Goal: Task Accomplishment & Management: Use online tool/utility

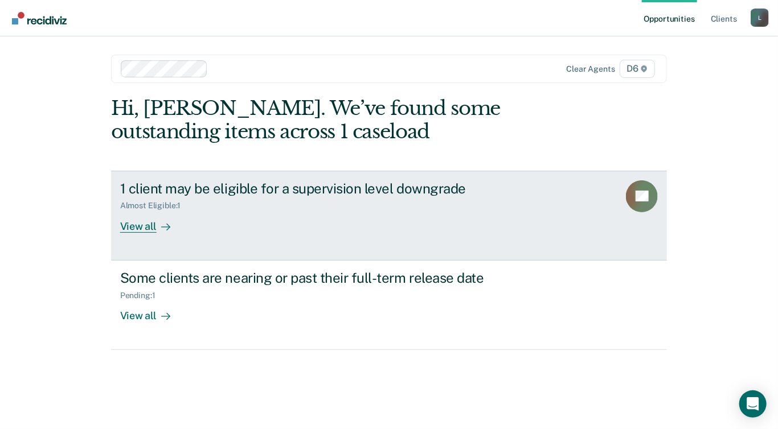
click at [145, 230] on div "View all" at bounding box center [152, 222] width 64 height 22
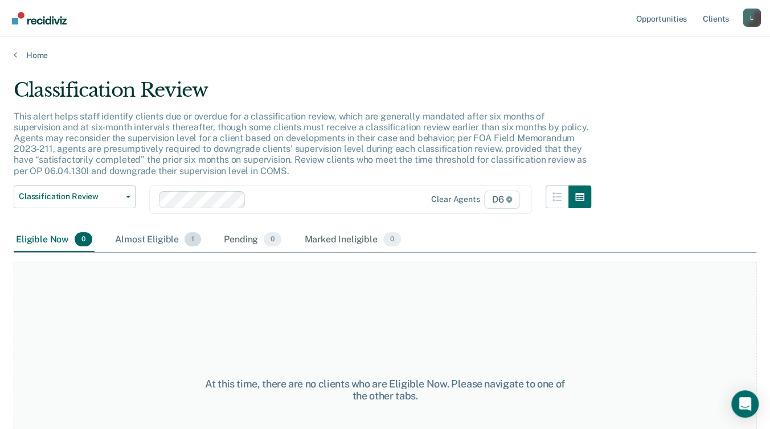
click at [163, 237] on div "Almost Eligible 1" at bounding box center [158, 240] width 91 height 25
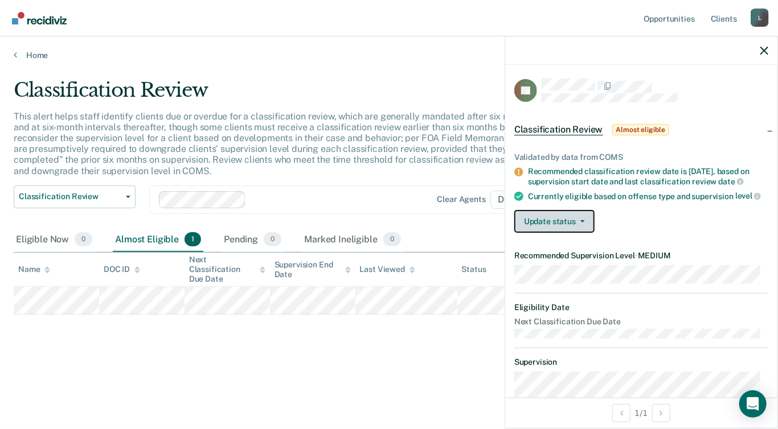
click at [538, 233] on button "Update status" at bounding box center [554, 221] width 80 height 23
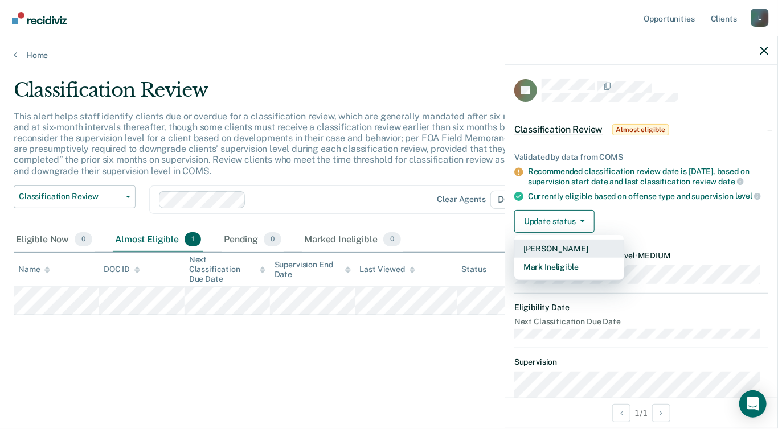
click at [541, 256] on button "[PERSON_NAME]" at bounding box center [569, 249] width 110 height 18
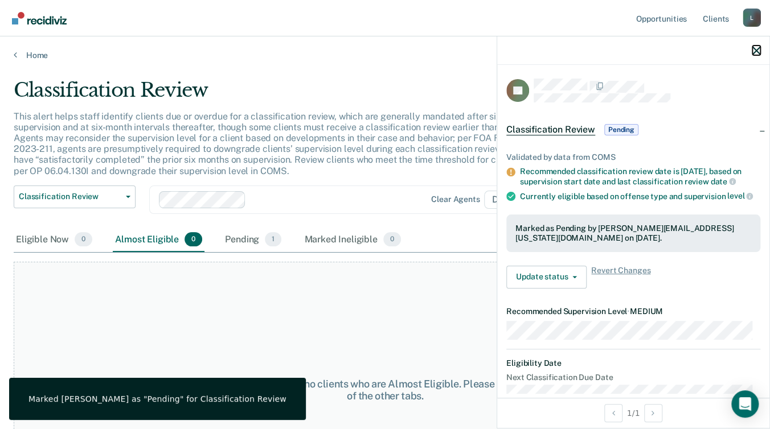
click at [752, 52] on icon "button" at bounding box center [756, 51] width 8 height 8
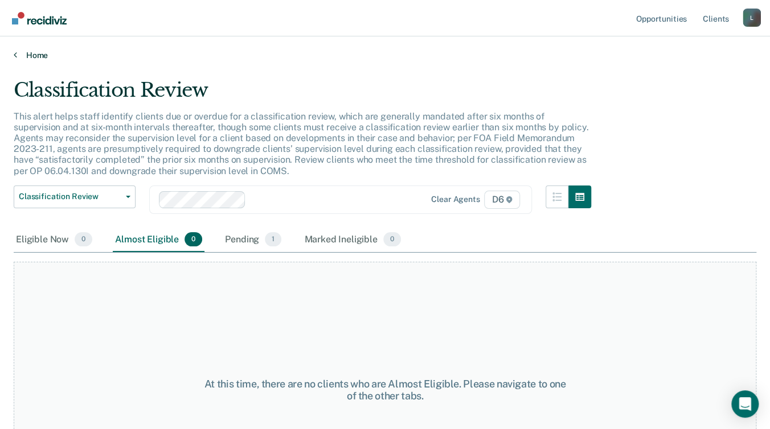
click at [21, 58] on link "Home" at bounding box center [385, 55] width 743 height 10
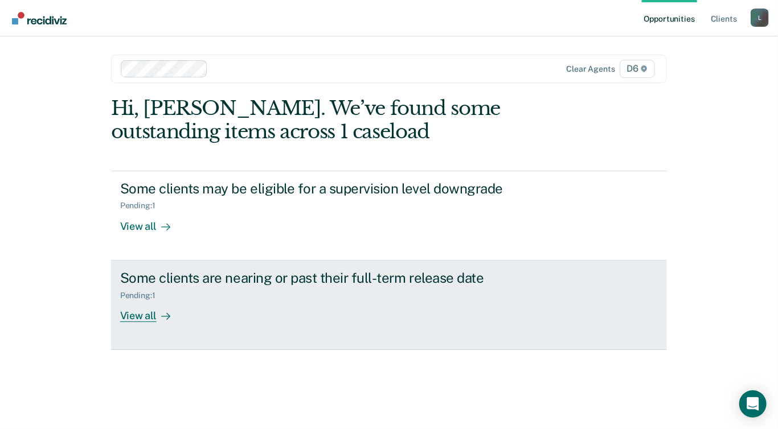
click at [145, 317] on div "View all" at bounding box center [152, 311] width 64 height 22
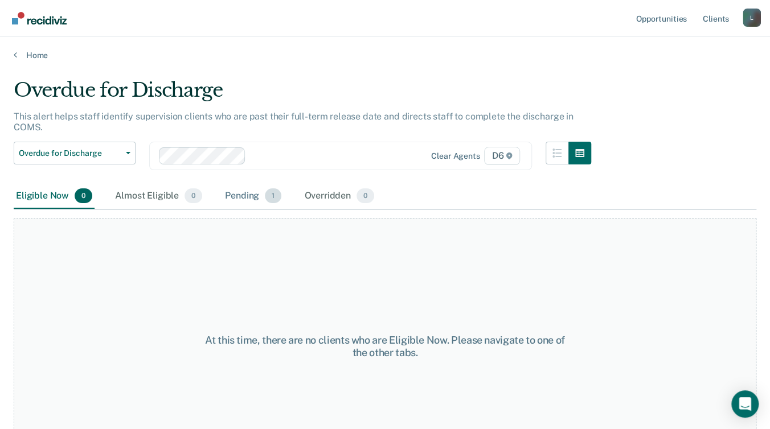
click at [236, 193] on div "Pending 1" at bounding box center [253, 196] width 61 height 25
